Goal: Transaction & Acquisition: Subscribe to service/newsletter

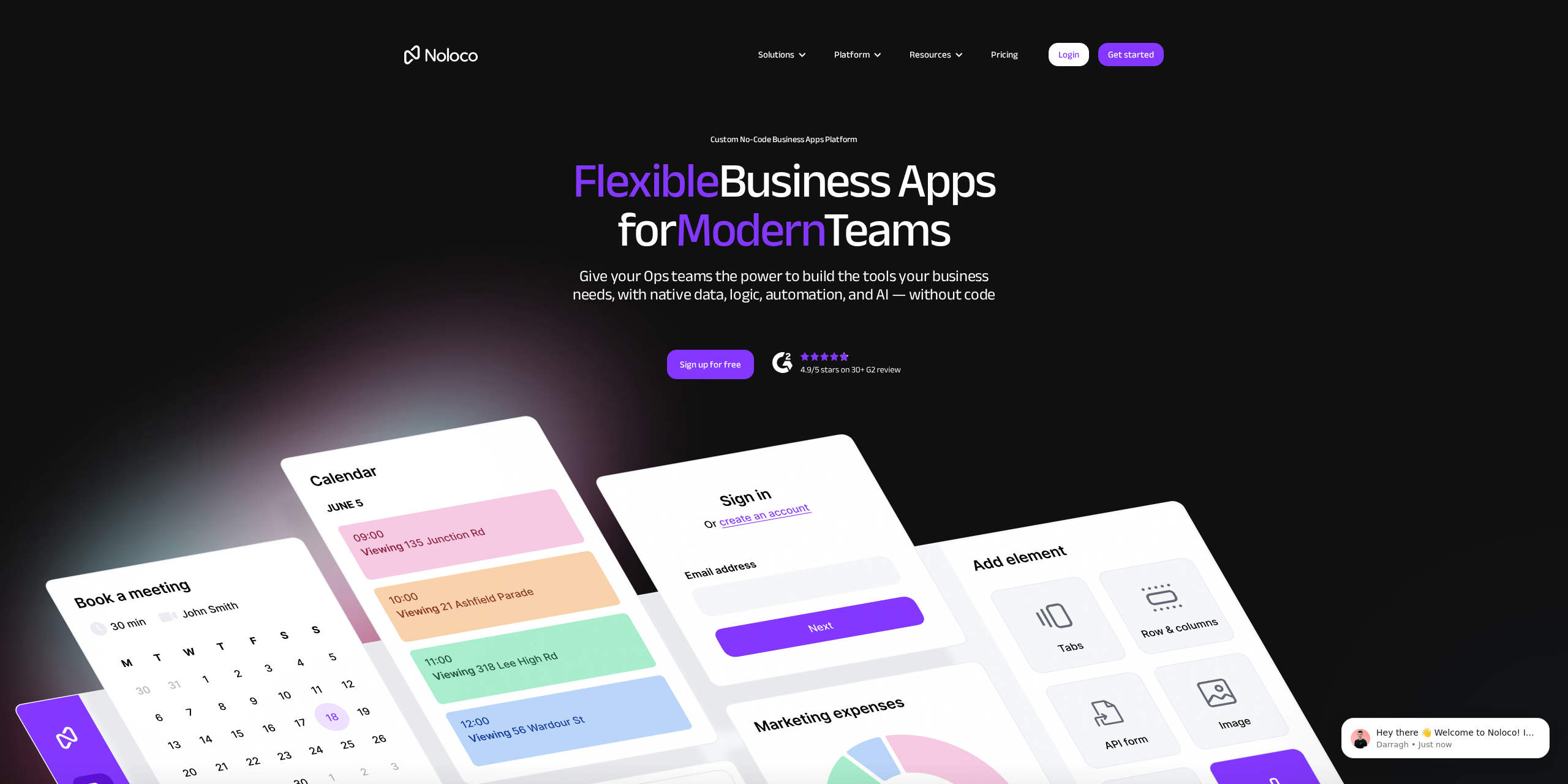
drag, startPoint x: 1205, startPoint y: 292, endPoint x: 1189, endPoint y: 295, distance: 16.3
click at [1205, 292] on section "New: Connect Noloco to Stripe Custom No-Code Business Apps Platform Flexible Bu…" at bounding box center [784, 635] width 1568 height 1269
click at [709, 367] on link "Sign up for free" at bounding box center [710, 365] width 87 height 30
click at [1246, 163] on section "New: Connect Noloco to Stripe Custom No-Code Business Apps Platform Flexible Bu…" at bounding box center [784, 635] width 1568 height 1269
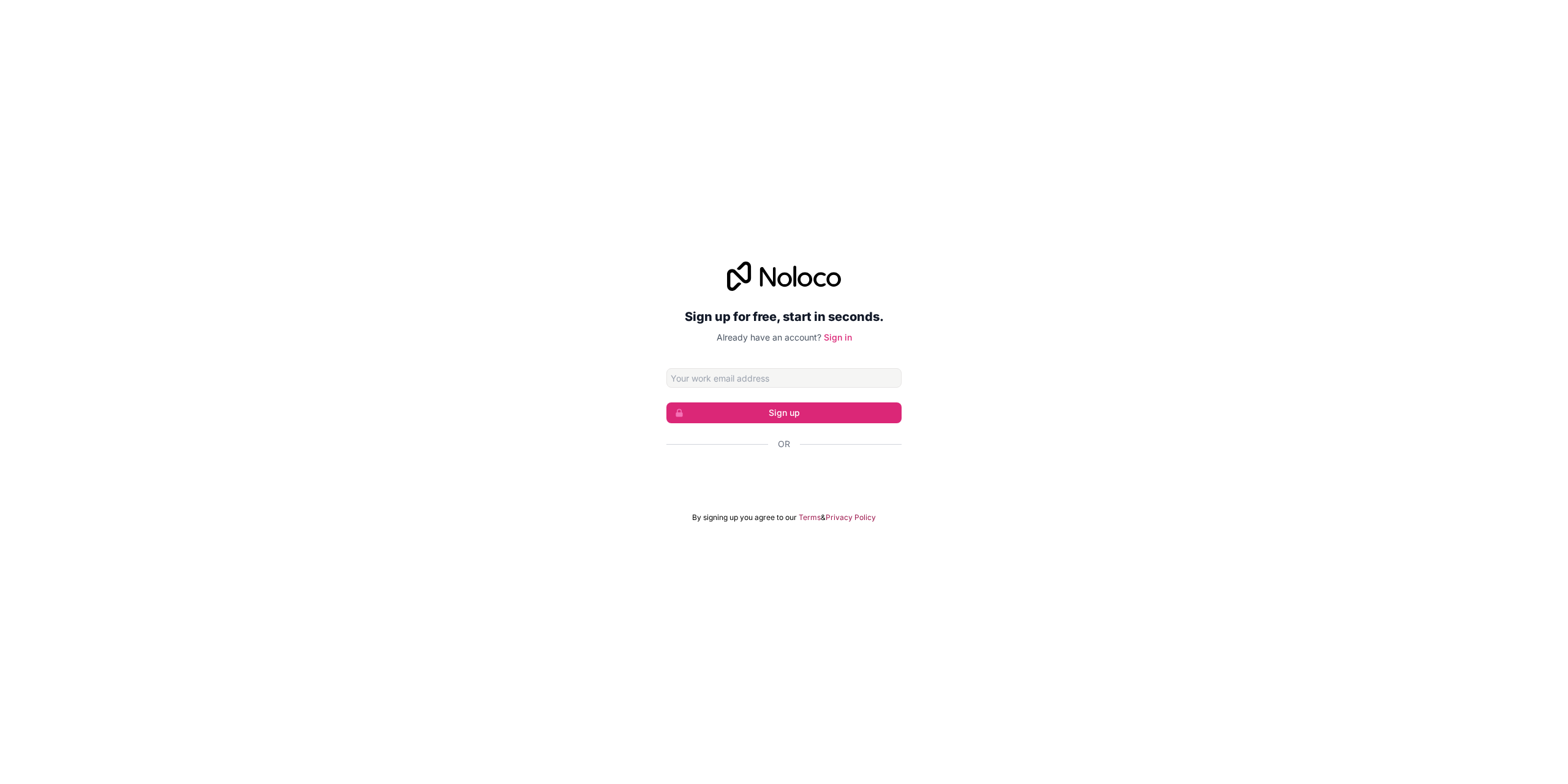
drag, startPoint x: 543, startPoint y: 455, endPoint x: 616, endPoint y: 509, distance: 90.8
click at [543, 455] on div "Sign up for free, start in seconds. Already have an account? Sign in Sign up Or…" at bounding box center [784, 392] width 1568 height 295
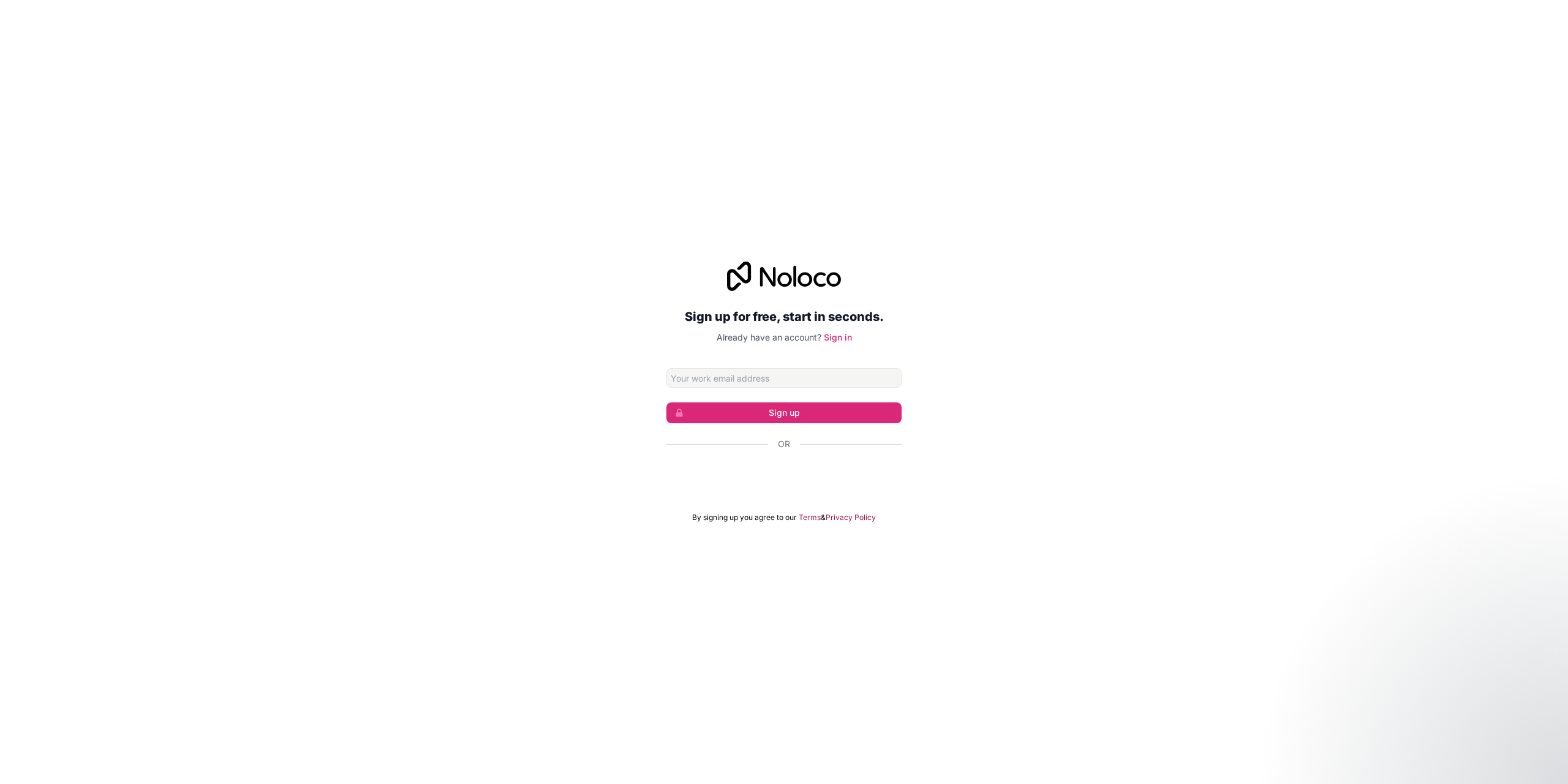
drag, startPoint x: 758, startPoint y: 483, endPoint x: 750, endPoint y: 495, distance: 14.4
click at [758, 483] on div "Google 계정으로 로그인. 새 탭에서 열림" at bounding box center [784, 477] width 235 height 27
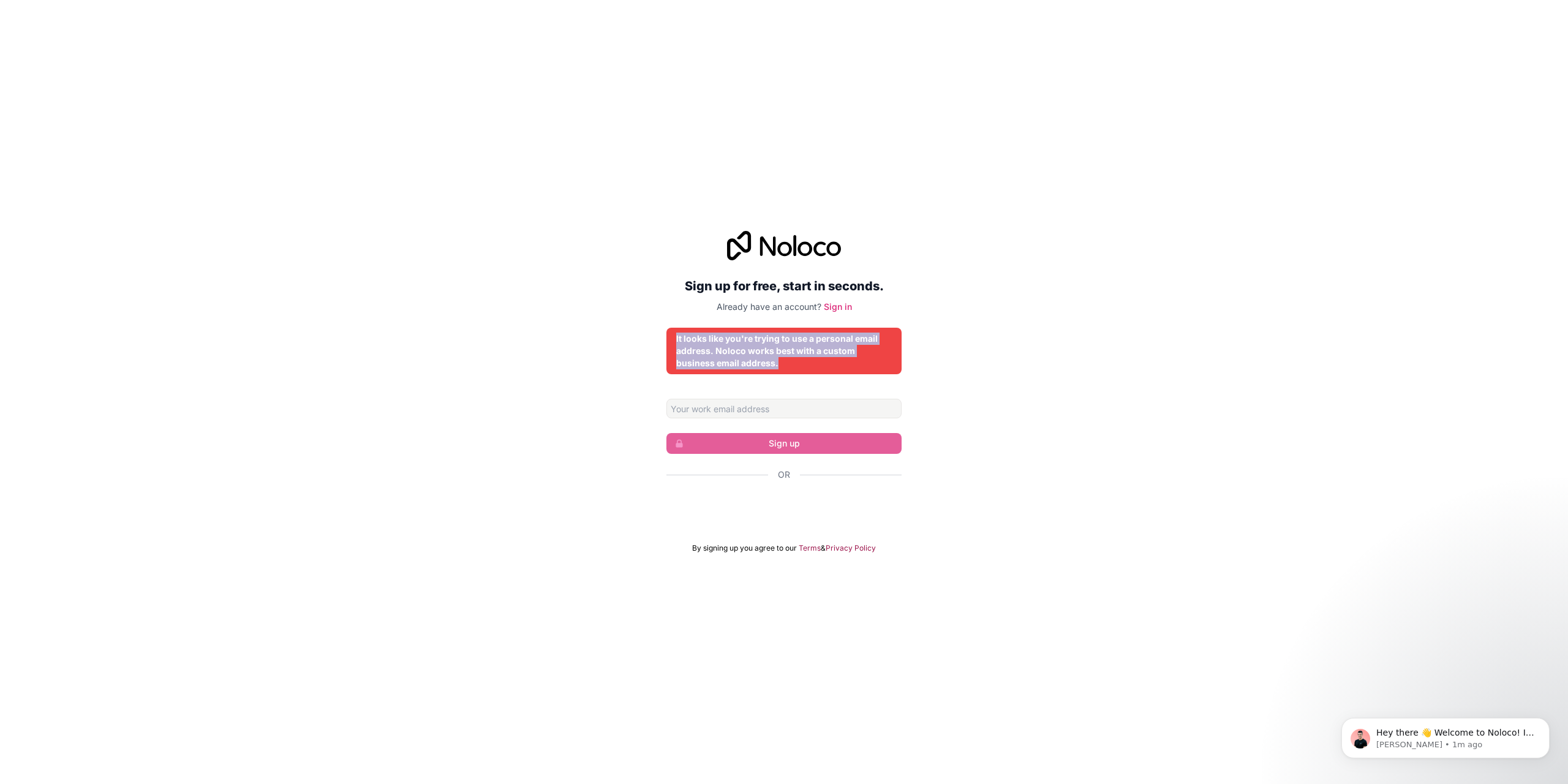
drag, startPoint x: 781, startPoint y: 365, endPoint x: 673, endPoint y: 339, distance: 111.1
click at [673, 339] on div "It looks like you're trying to use a personal email address. Noloco works best …" at bounding box center [784, 351] width 235 height 47
copy div "It looks like you're trying to use a personal email address. Noloco works best …"
click at [516, 595] on div "Sign up for free, start in seconds. Already have an account? Sign in It looks l…" at bounding box center [784, 392] width 1568 height 784
click at [752, 406] on input "Email address" at bounding box center [784, 408] width 235 height 20
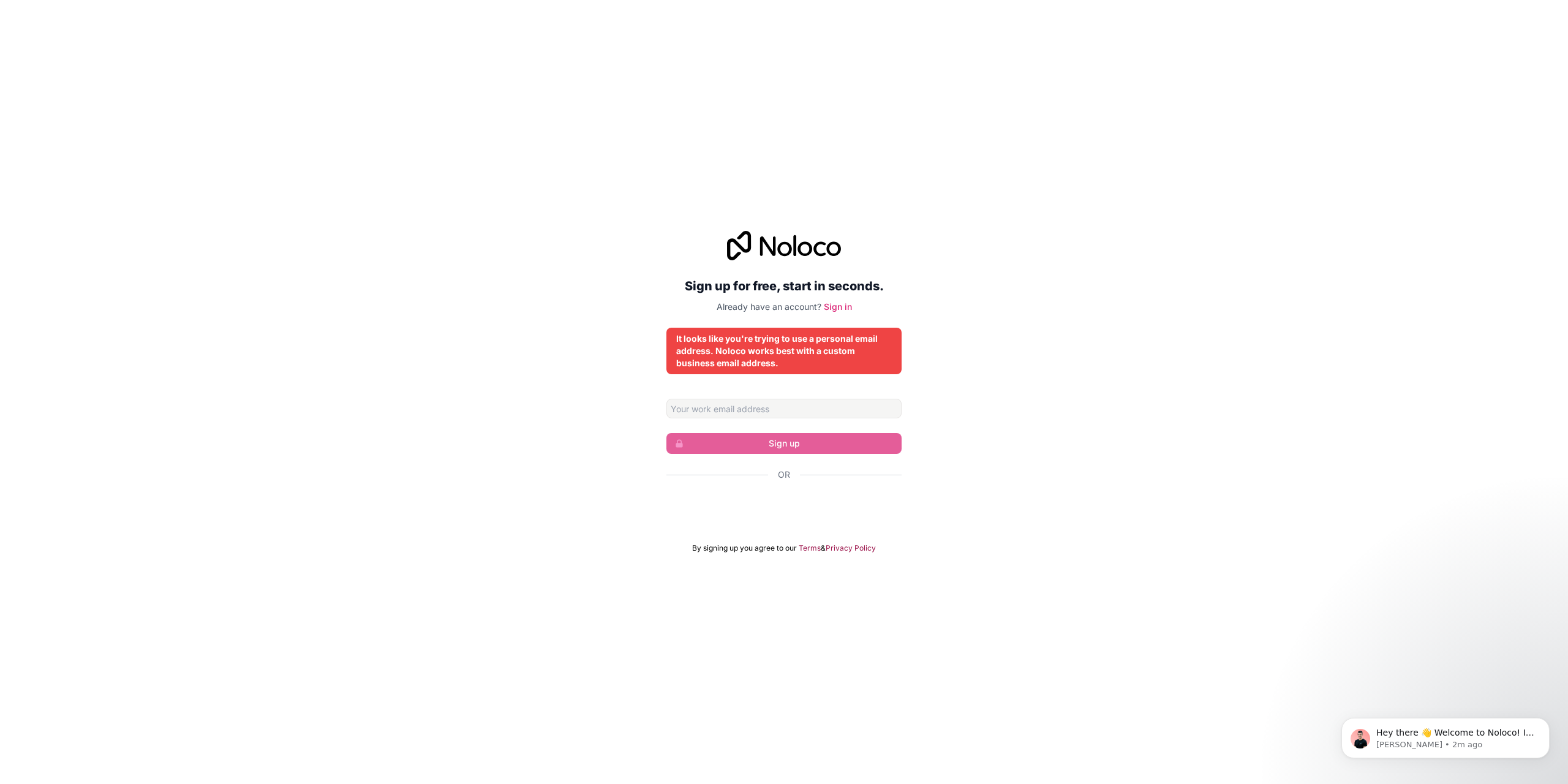
click at [553, 528] on div "Sign up for free, start in seconds. Already have an account? Sign in It looks l…" at bounding box center [784, 392] width 1568 height 356
click at [770, 513] on div "Google 계정으로 로그인. 새 탭에서 열림" at bounding box center [784, 508] width 235 height 27
click at [738, 409] on input "Email address" at bounding box center [784, 408] width 235 height 20
type input "ㅑ"
click at [764, 408] on input "ikaella@gmail.com" at bounding box center [784, 408] width 235 height 20
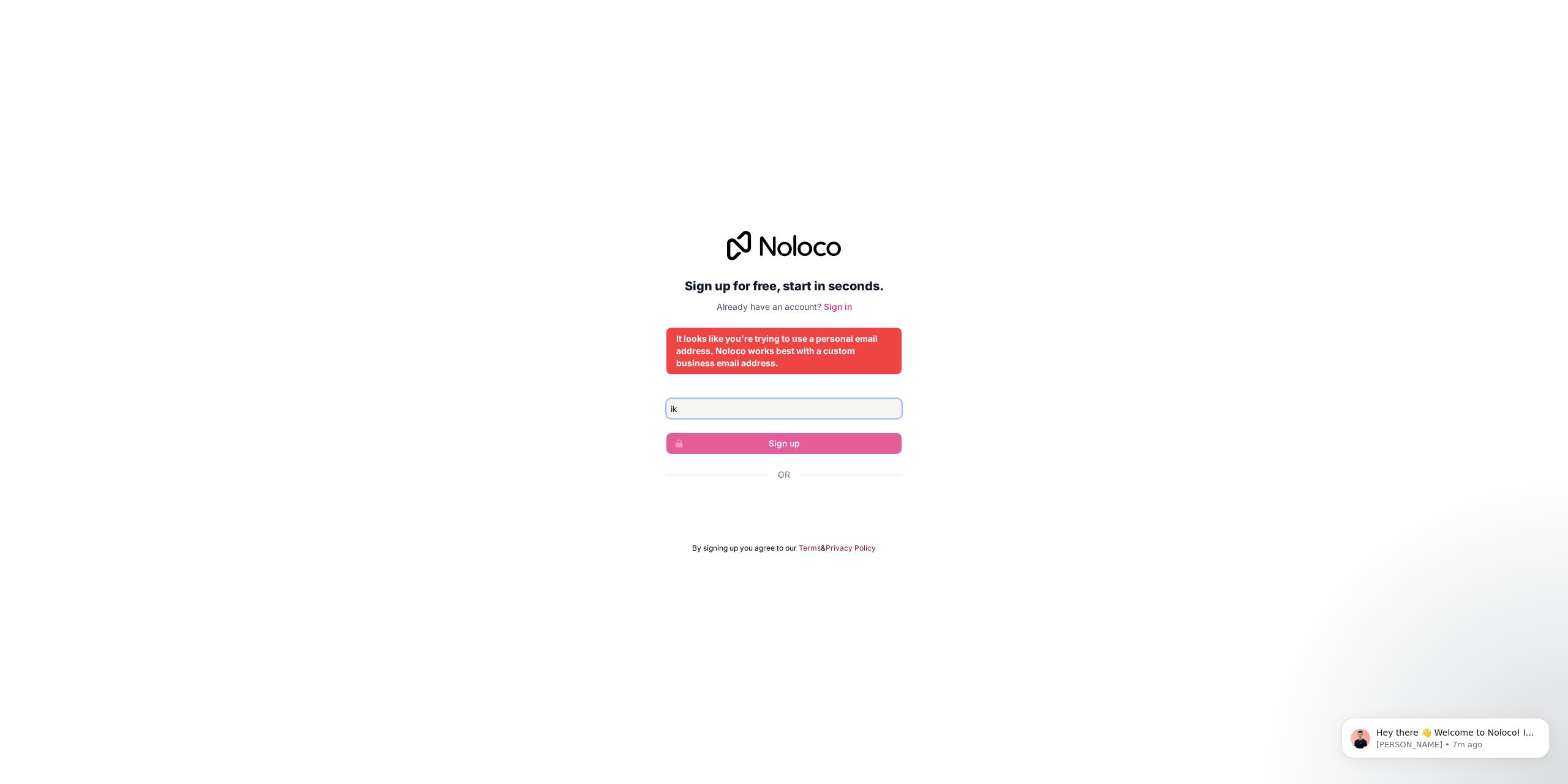
type input "i"
type input "h"
type input "june@hey-june.kr"
